Goal: Task Accomplishment & Management: Manage account settings

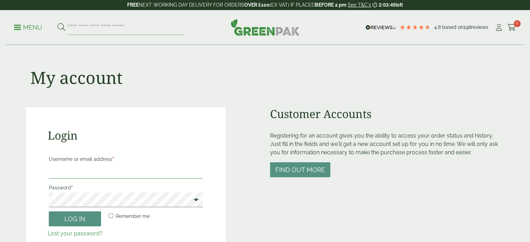
click at [104, 167] on input "Username or email address *" at bounding box center [126, 171] width 154 height 15
type input "**********"
click at [49, 211] on button "Log in" at bounding box center [75, 218] width 52 height 15
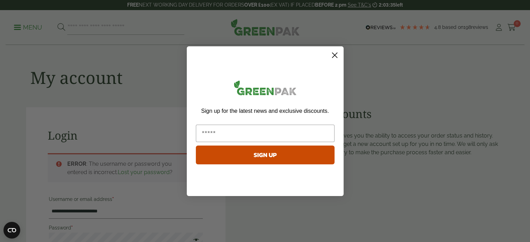
scroll to position [153, 0]
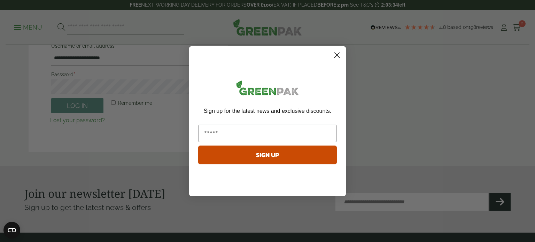
click at [339, 54] on circle "Close dialog" at bounding box center [336, 54] width 11 height 11
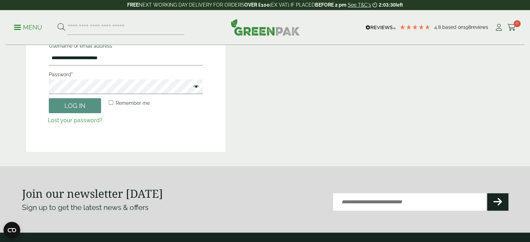
click at [198, 86] on span at bounding box center [194, 87] width 9 height 8
click at [86, 105] on button "Log in" at bounding box center [75, 105] width 52 height 15
